Goal: Transaction & Acquisition: Obtain resource

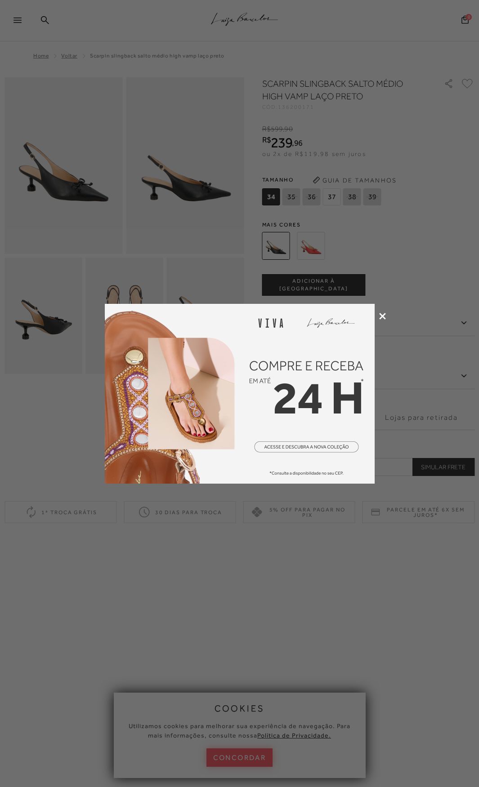
click at [172, 266] on div at bounding box center [239, 393] width 479 height 787
click at [114, 208] on div at bounding box center [239, 393] width 479 height 787
click at [351, 196] on div at bounding box center [239, 393] width 479 height 787
drag, startPoint x: 349, startPoint y: 194, endPoint x: 369, endPoint y: 207, distance: 24.1
click at [349, 196] on div at bounding box center [239, 393] width 479 height 787
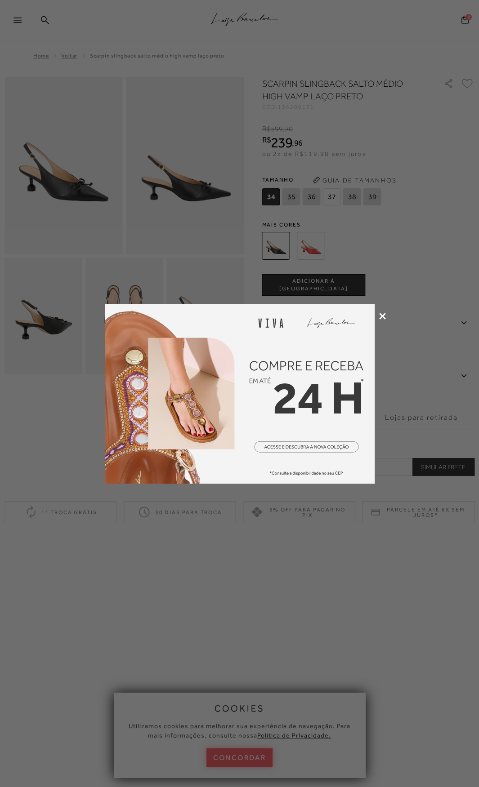
click at [381, 313] on icon at bounding box center [382, 316] width 7 height 7
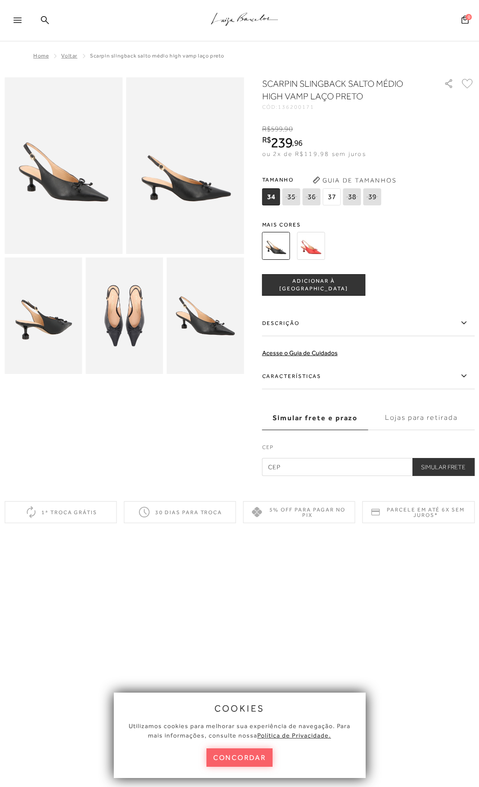
click at [352, 199] on icon at bounding box center [352, 196] width 13 height 11
select select
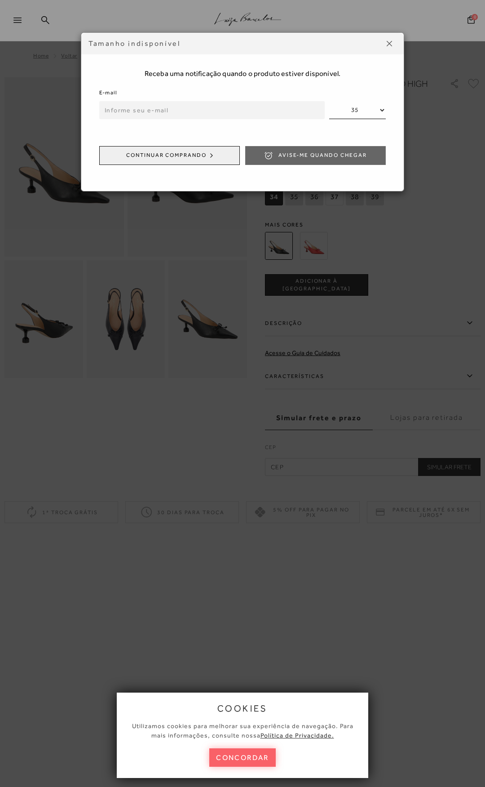
click at [189, 109] on input "email" at bounding box center [212, 110] width 226 height 18
type input "[EMAIL_ADDRESS][DOMAIN_NAME]"
click at [315, 156] on span "Avise-me quando chegar" at bounding box center [323, 155] width 89 height 8
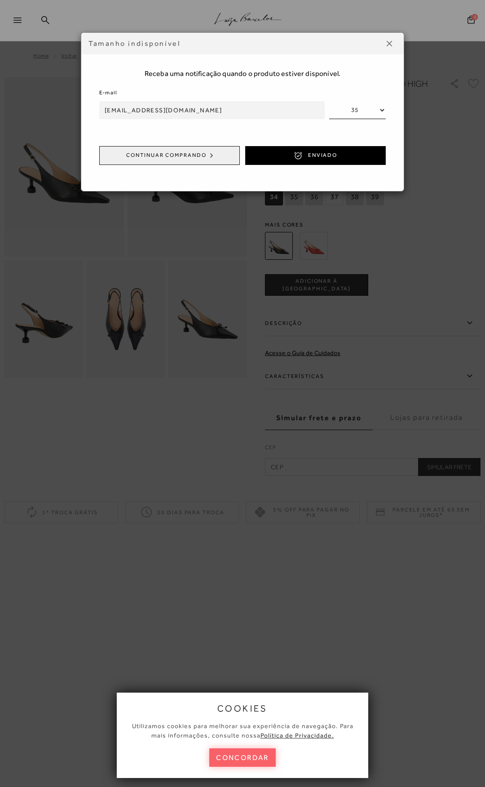
click at [389, 45] on img at bounding box center [389, 43] width 5 height 5
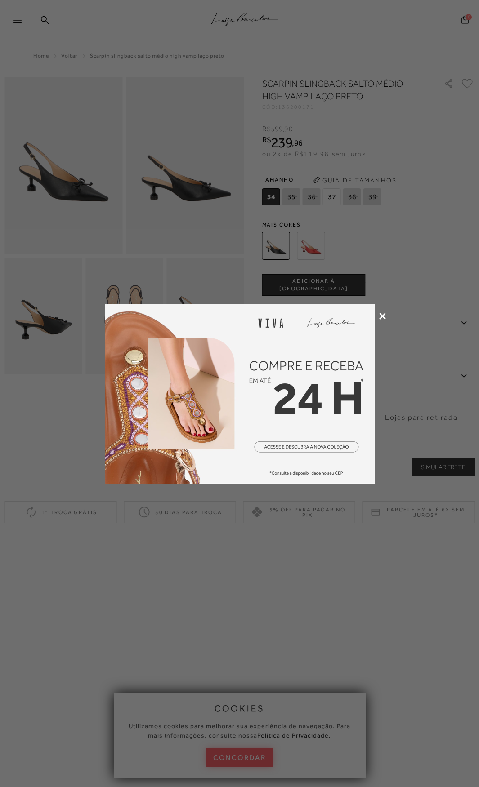
click at [350, 202] on div at bounding box center [239, 393] width 479 height 787
